Goal: Information Seeking & Learning: Learn about a topic

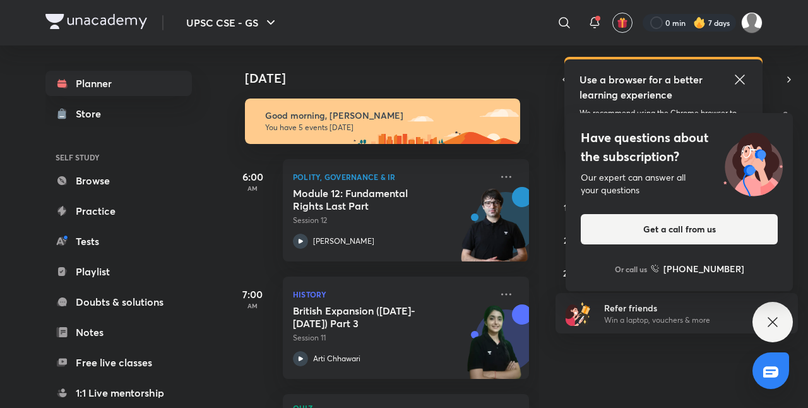
click at [742, 72] on icon at bounding box center [739, 79] width 15 height 15
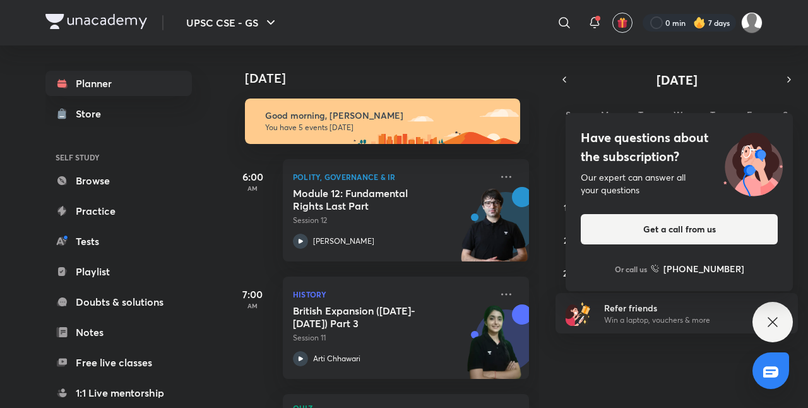
click at [781, 316] on div "Have questions about the subscription? Our expert can answer all your questions…" at bounding box center [772, 322] width 40 height 40
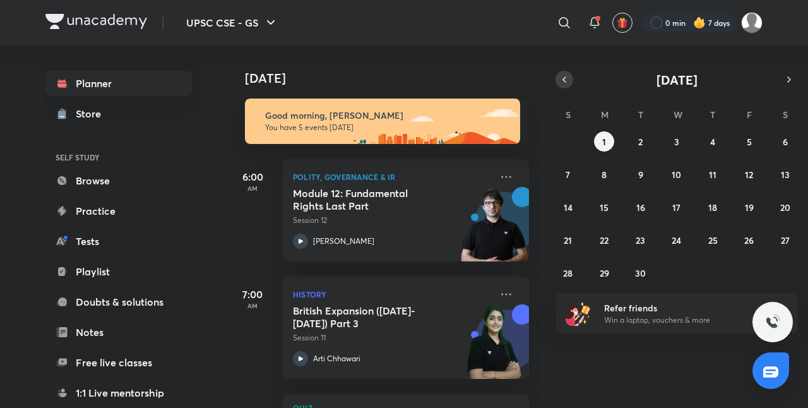
click at [561, 75] on icon "button" at bounding box center [564, 79] width 10 height 11
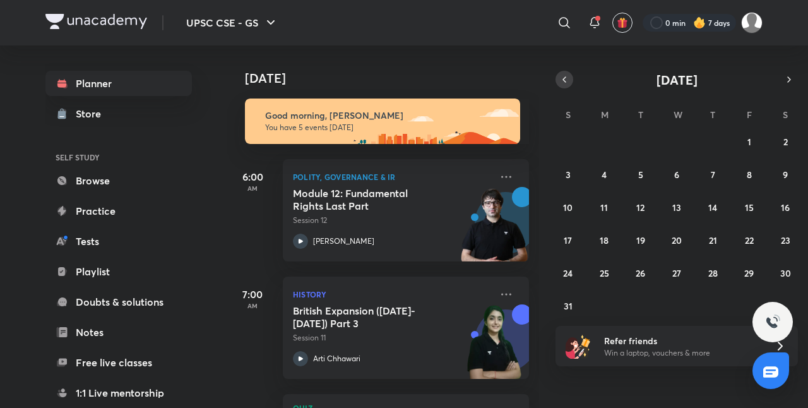
click at [561, 75] on icon "button" at bounding box center [564, 79] width 10 height 11
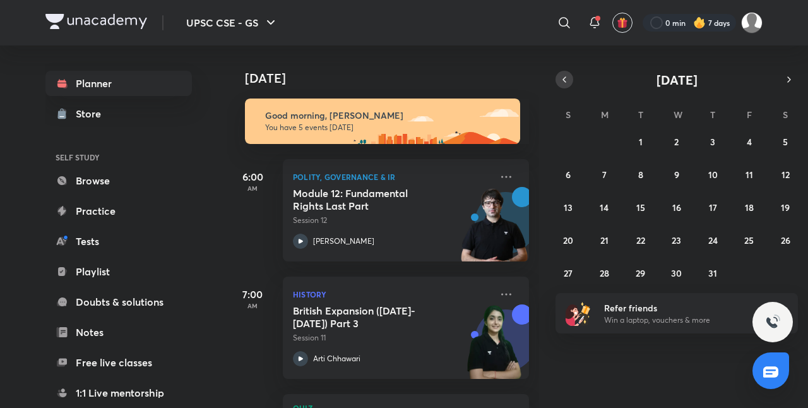
click at [561, 75] on icon "button" at bounding box center [564, 79] width 10 height 11
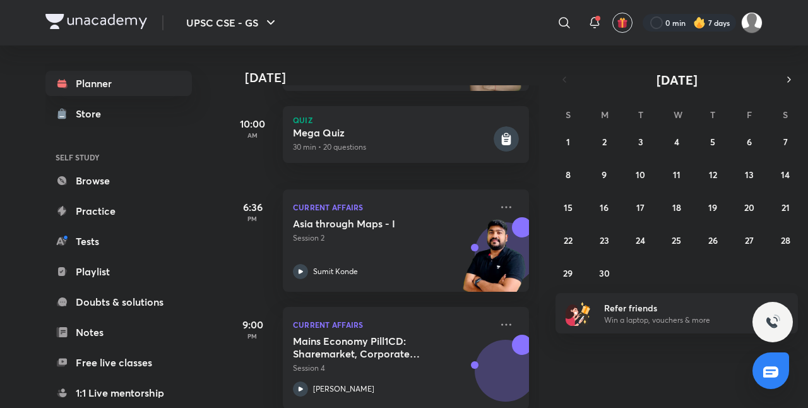
scroll to position [309, 0]
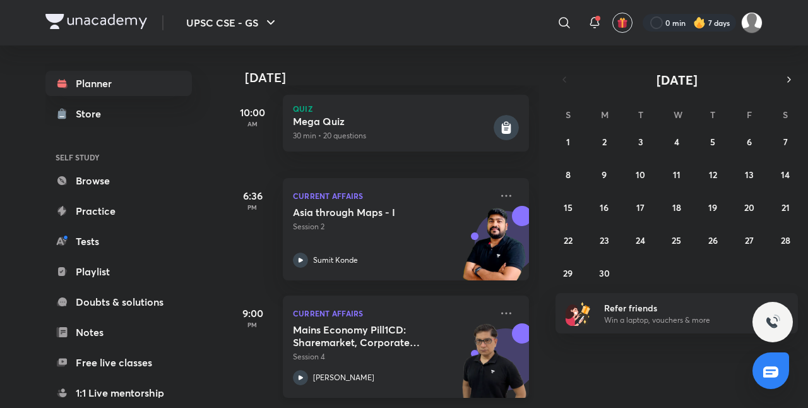
click at [347, 351] on p "Session 4" at bounding box center [392, 356] width 198 height 11
click at [315, 221] on p "Session 2" at bounding box center [392, 226] width 198 height 11
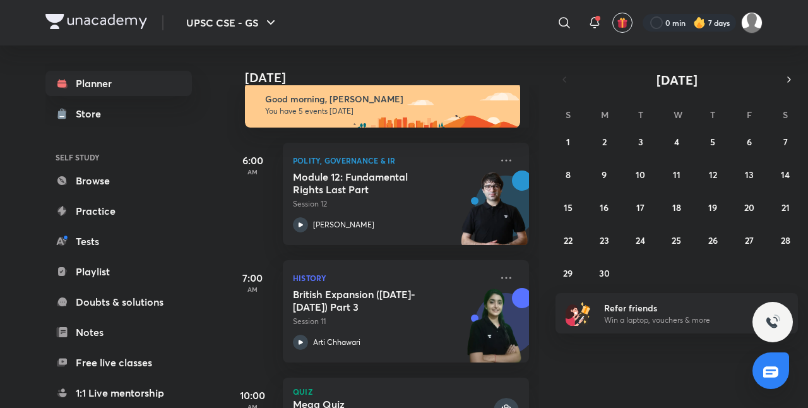
scroll to position [9, 0]
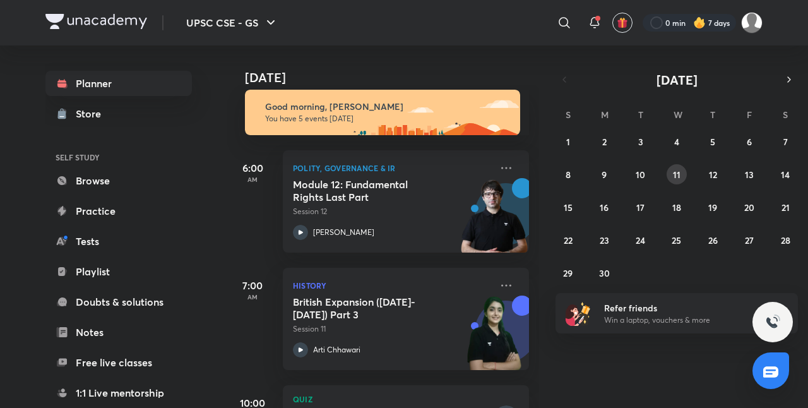
click at [679, 174] on abbr "11" at bounding box center [677, 174] width 8 height 12
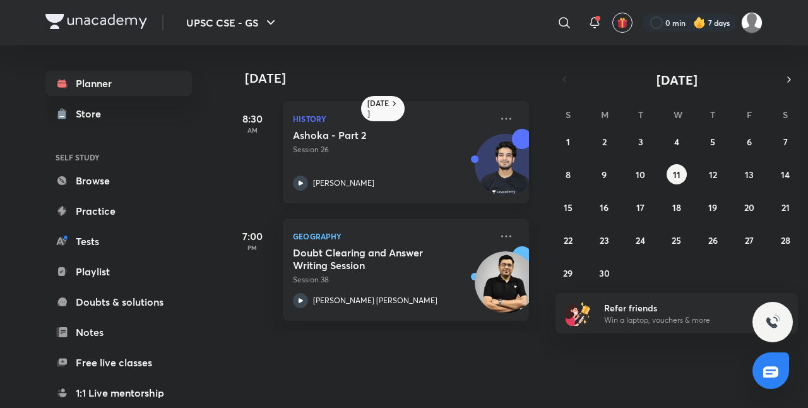
click at [354, 140] on h5 "Ashoka - Part 2" at bounding box center [371, 135] width 157 height 13
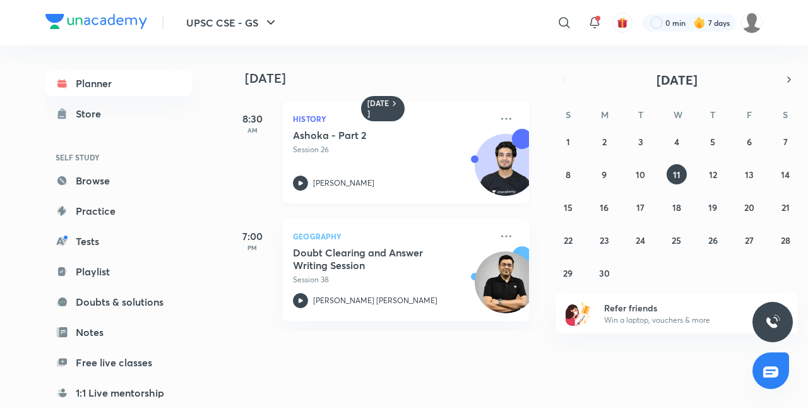
click at [337, 137] on h5 "Ashoka - Part 2" at bounding box center [371, 135] width 157 height 13
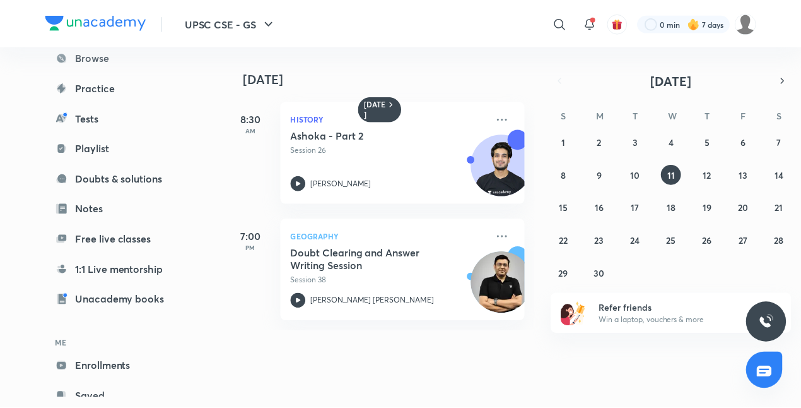
scroll to position [160, 0]
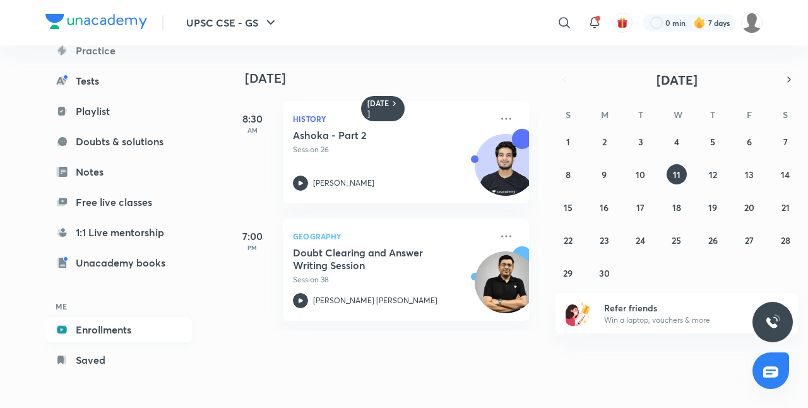
click at [112, 336] on link "Enrollments" at bounding box center [118, 329] width 146 height 25
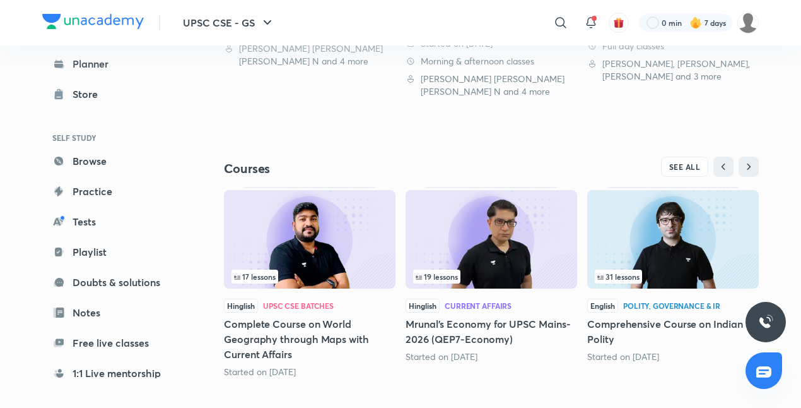
scroll to position [505, 0]
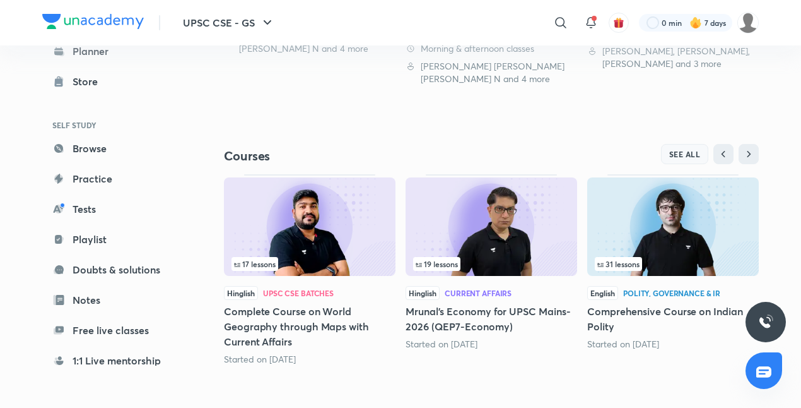
click at [685, 155] on span "SEE ALL" at bounding box center [685, 154] width 32 height 9
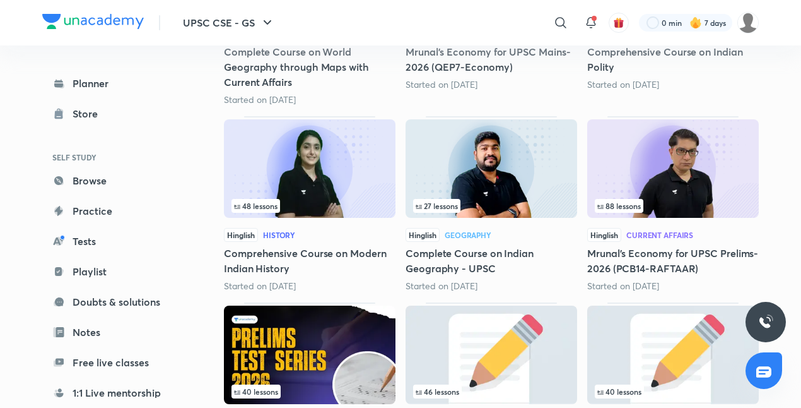
scroll to position [328, 0]
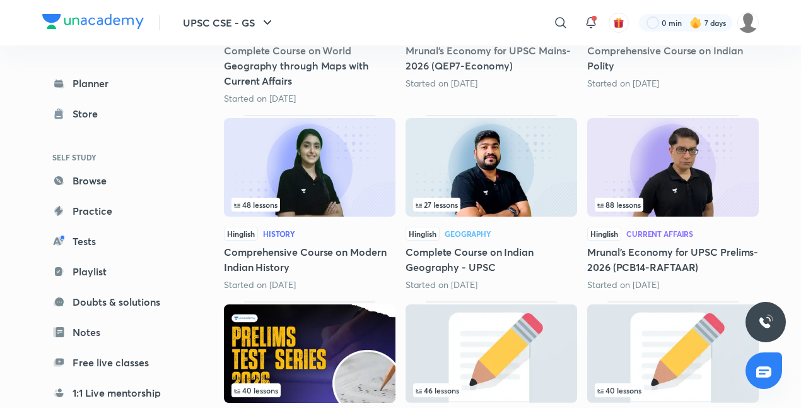
click at [622, 261] on h5 "Mrunal’s Economy for UPSC Prelims-2026 (PCB14-RAFTAAR)" at bounding box center [673, 259] width 172 height 30
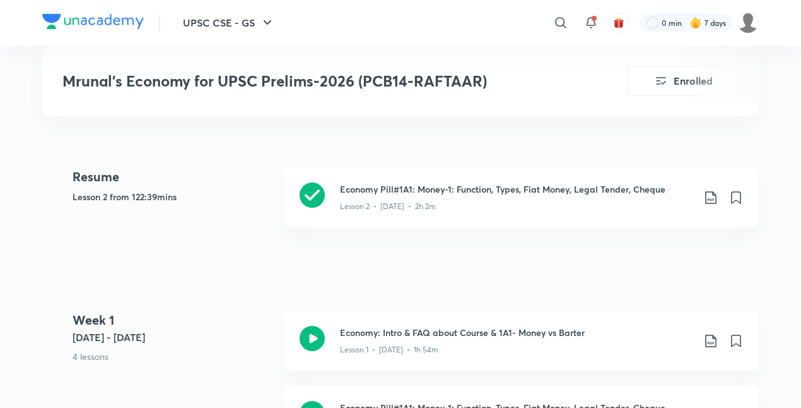
scroll to position [505, 0]
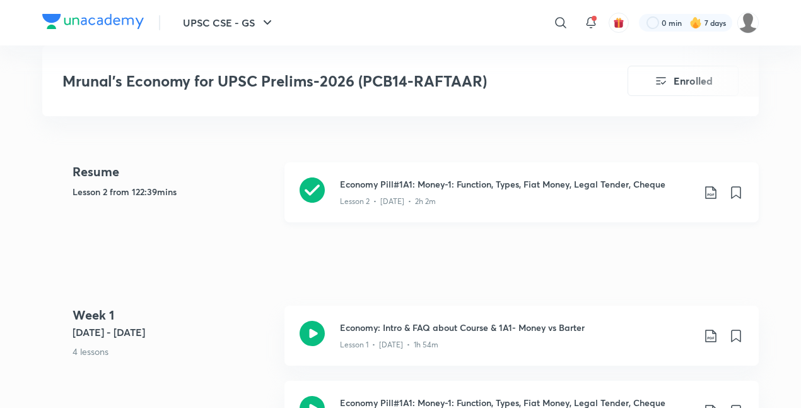
click at [425, 207] on p "Lesson 2 • [DATE] • 2h 2m" at bounding box center [388, 201] width 96 height 11
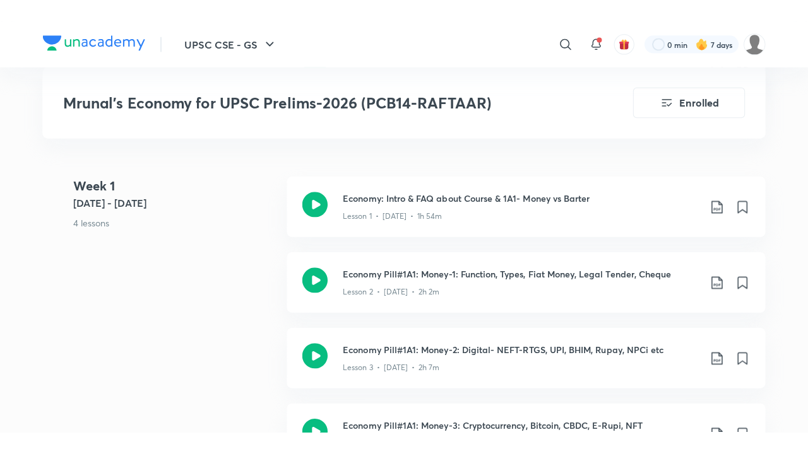
scroll to position [681, 0]
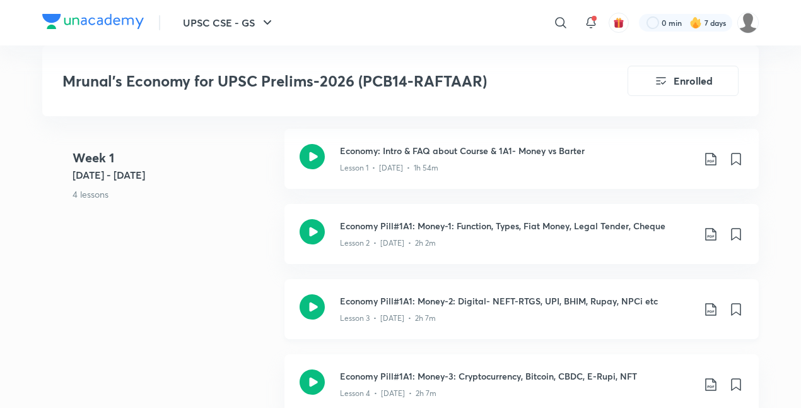
click at [390, 307] on h3 "Economy Pill#1A1: Money-2: Digital- NEFT-RTGS, UPI, BHIM, Rupay, NPCi etc" at bounding box center [516, 300] width 353 height 13
